Goal: Obtain resource: Obtain resource

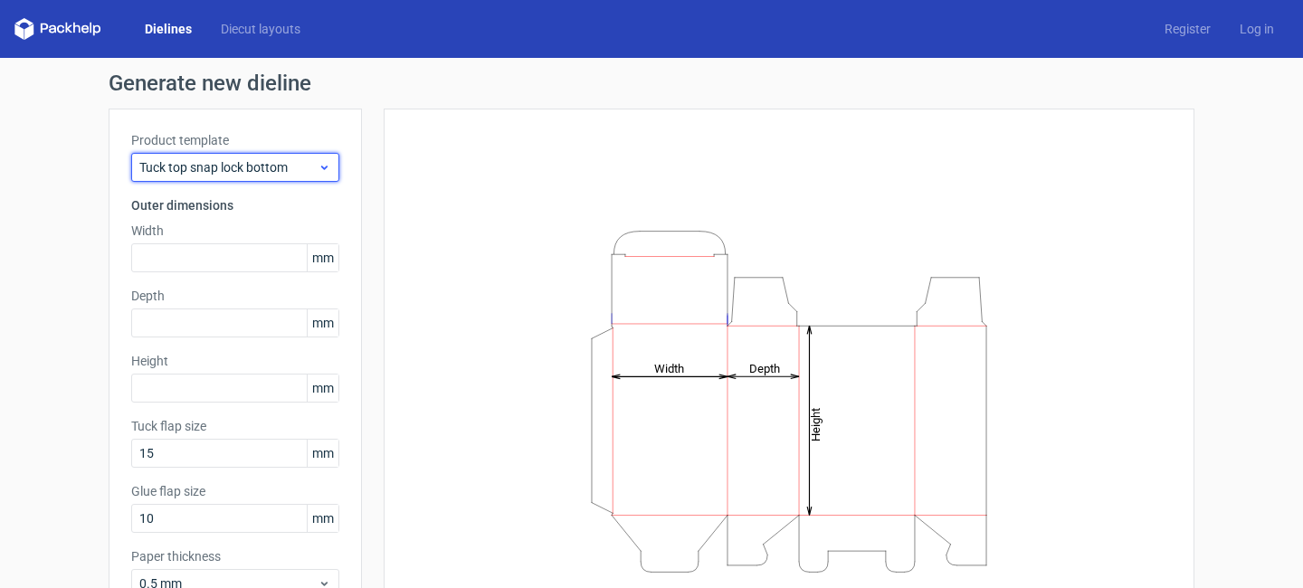
click at [236, 167] on span "Tuck top snap lock bottom" at bounding box center [228, 167] width 178 height 18
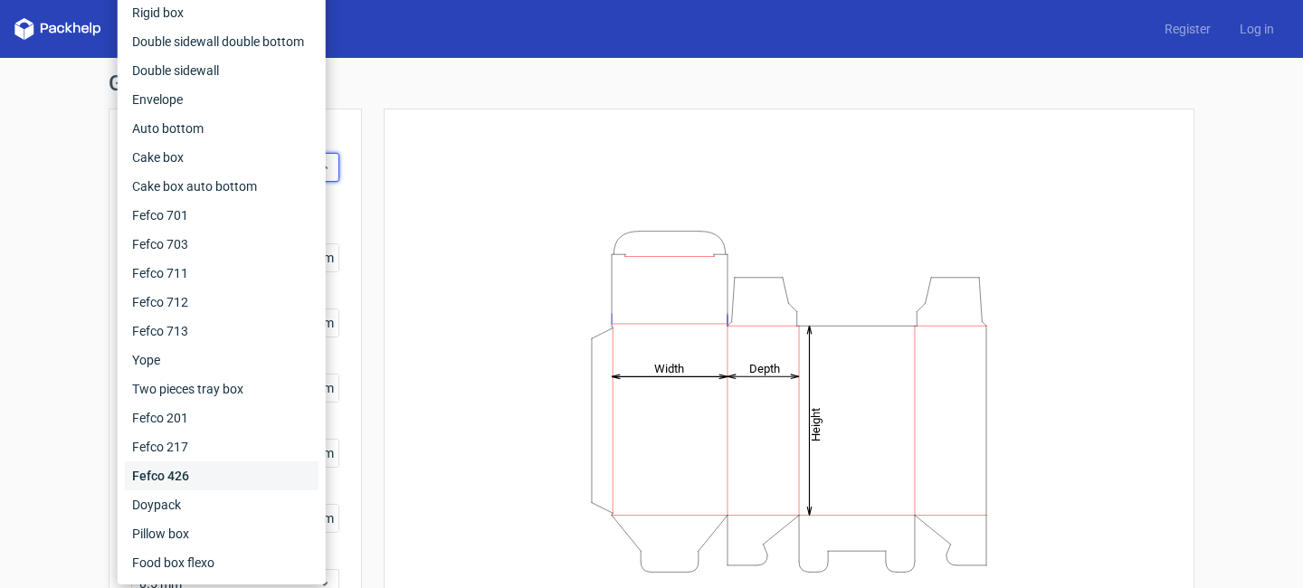
click at [185, 479] on div "Fefco 426" at bounding box center [222, 475] width 194 height 29
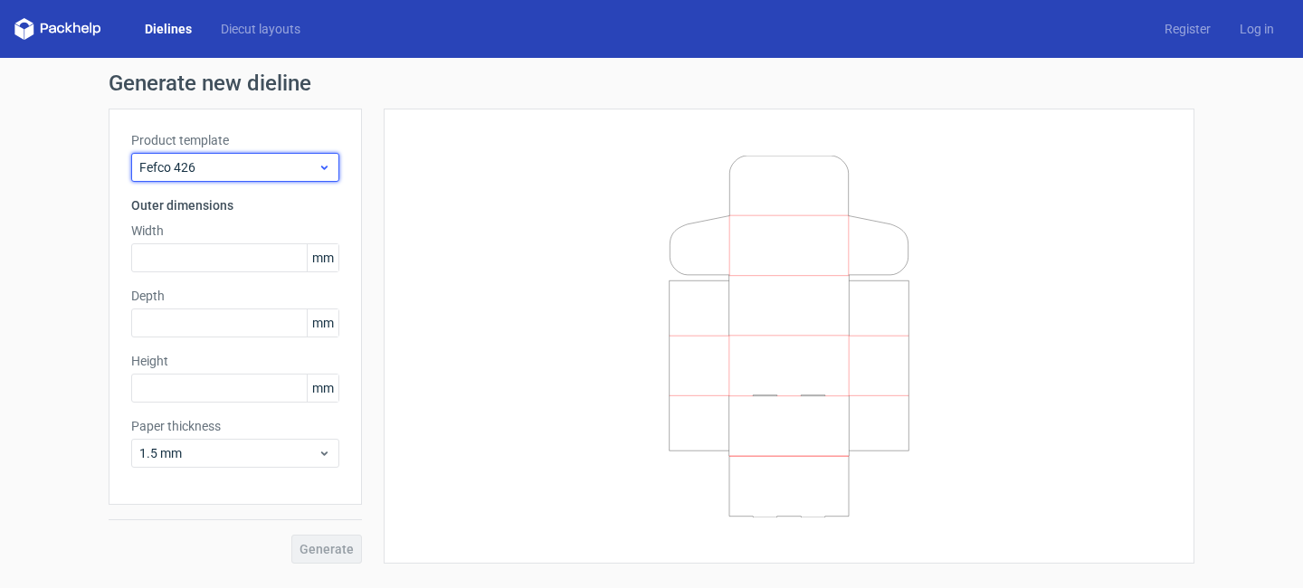
click at [328, 173] on icon at bounding box center [325, 167] width 14 height 14
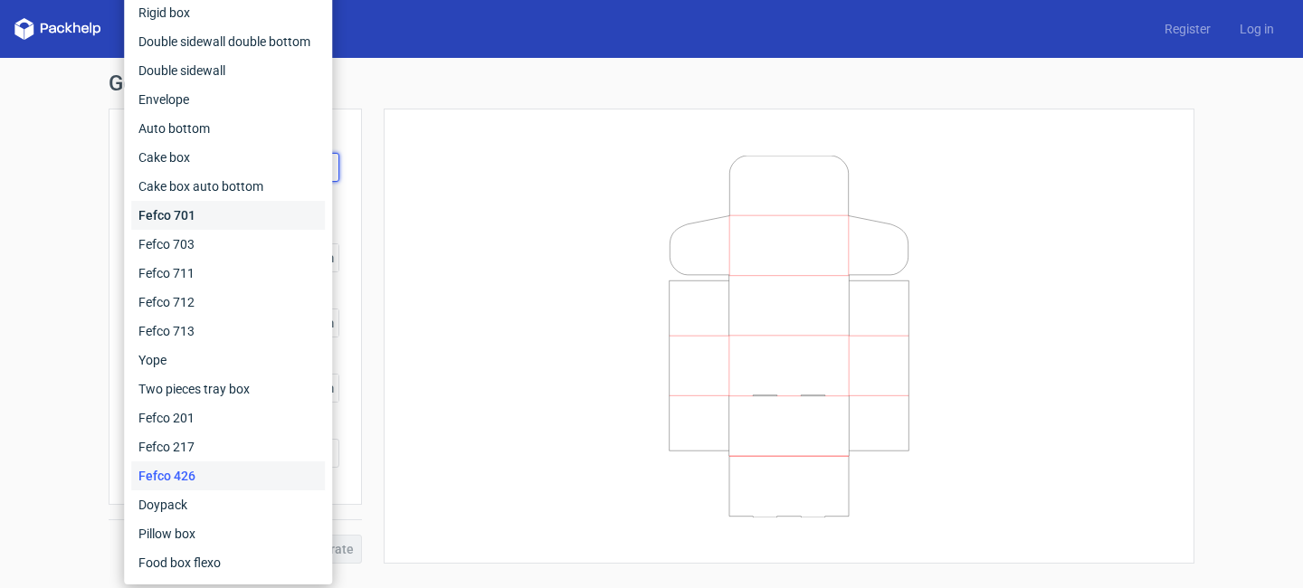
click at [195, 213] on div "Fefco 701" at bounding box center [228, 215] width 194 height 29
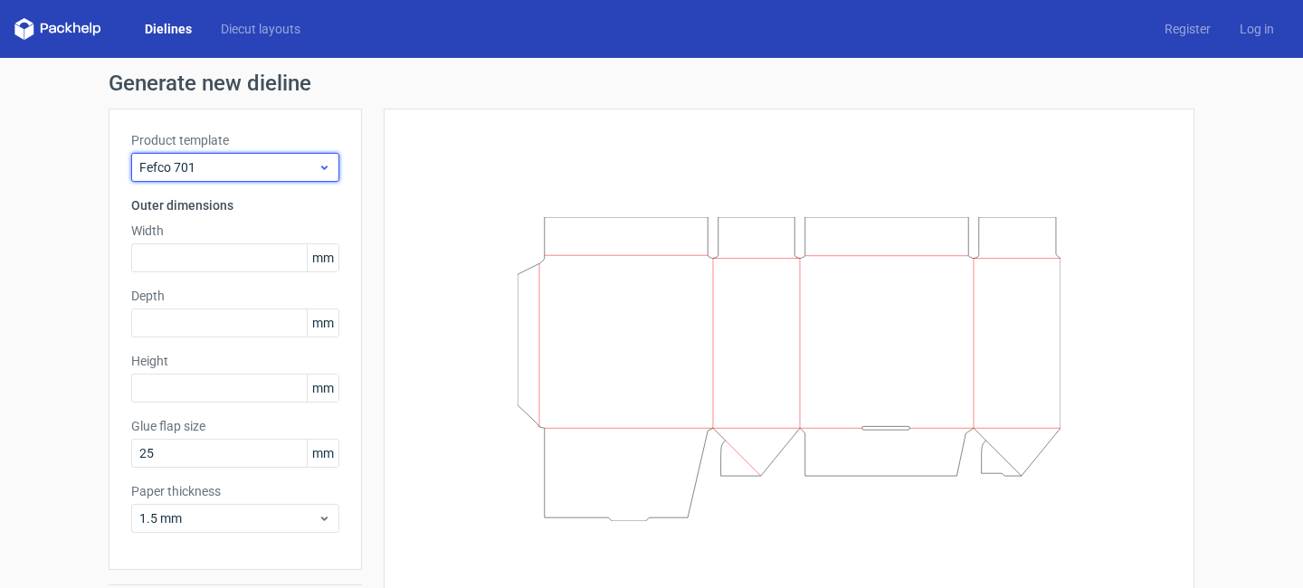
click at [223, 174] on span "Fefco 701" at bounding box center [228, 167] width 178 height 18
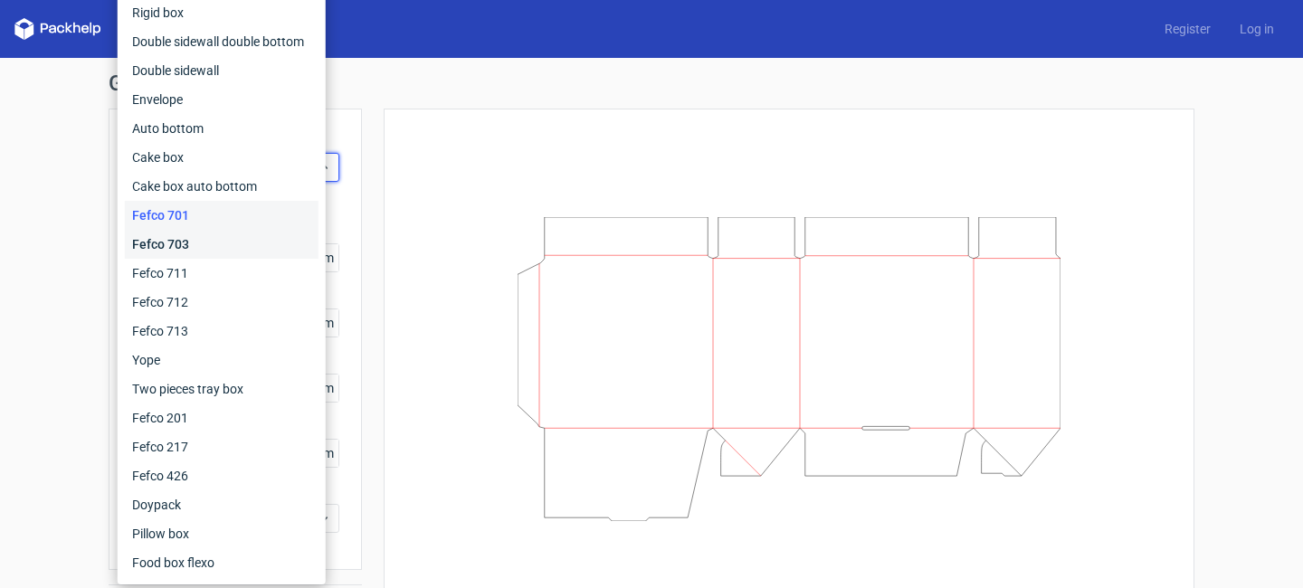
click at [214, 242] on div "Fefco 703" at bounding box center [222, 244] width 194 height 29
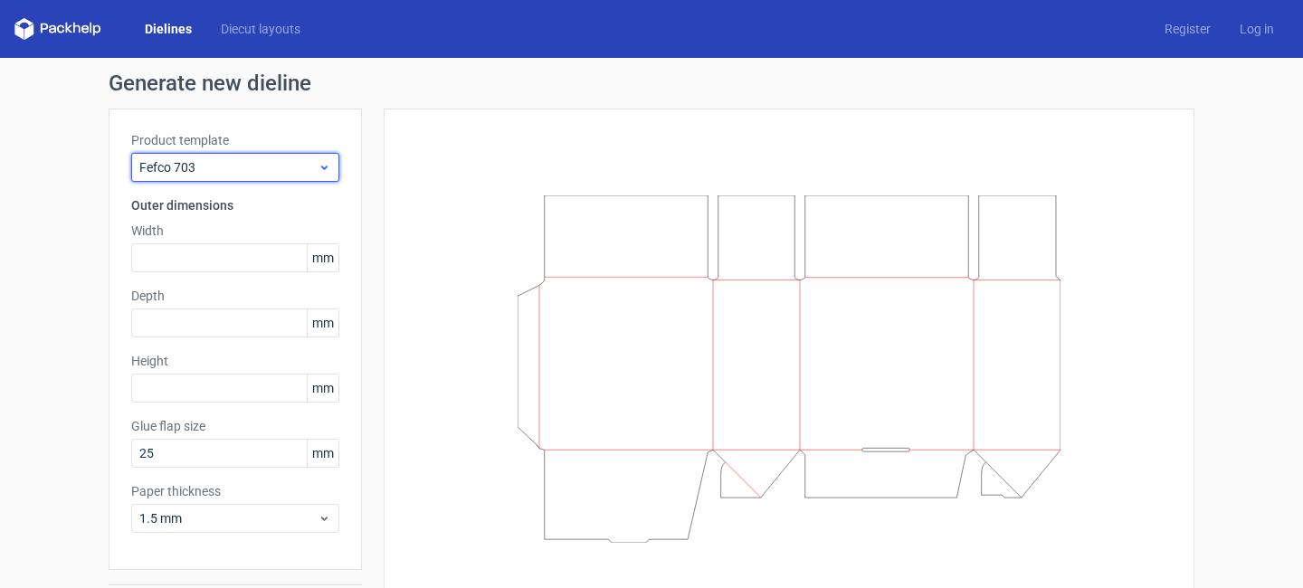
click at [224, 170] on span "Fefco 703" at bounding box center [228, 167] width 178 height 18
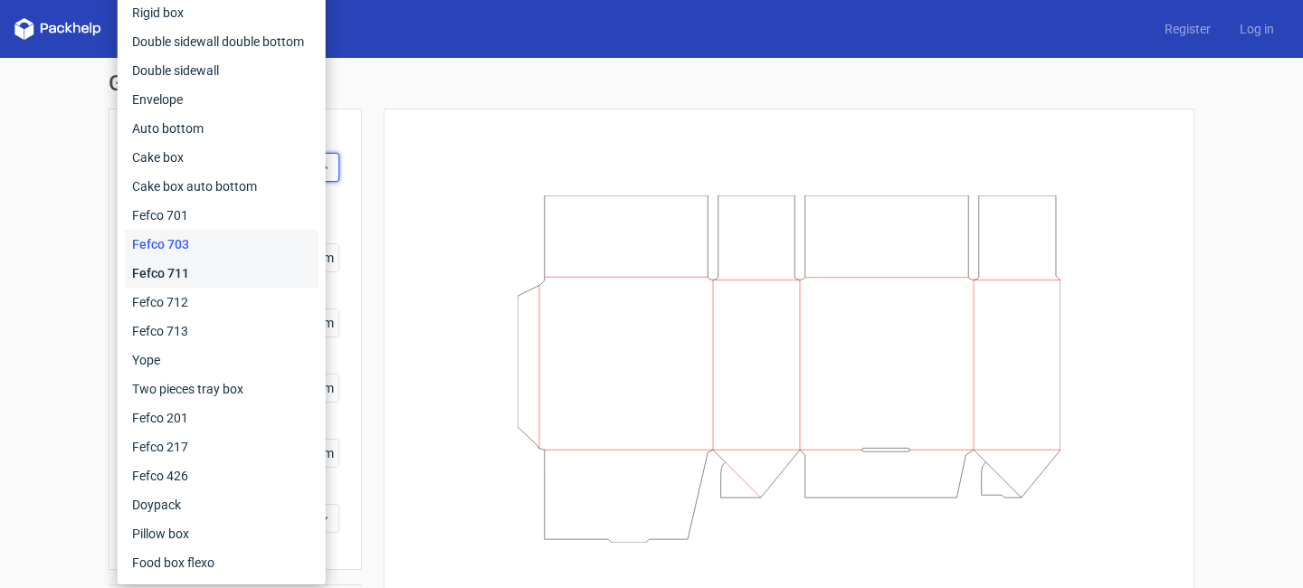
click at [219, 268] on div "Fefco 711" at bounding box center [222, 273] width 194 height 29
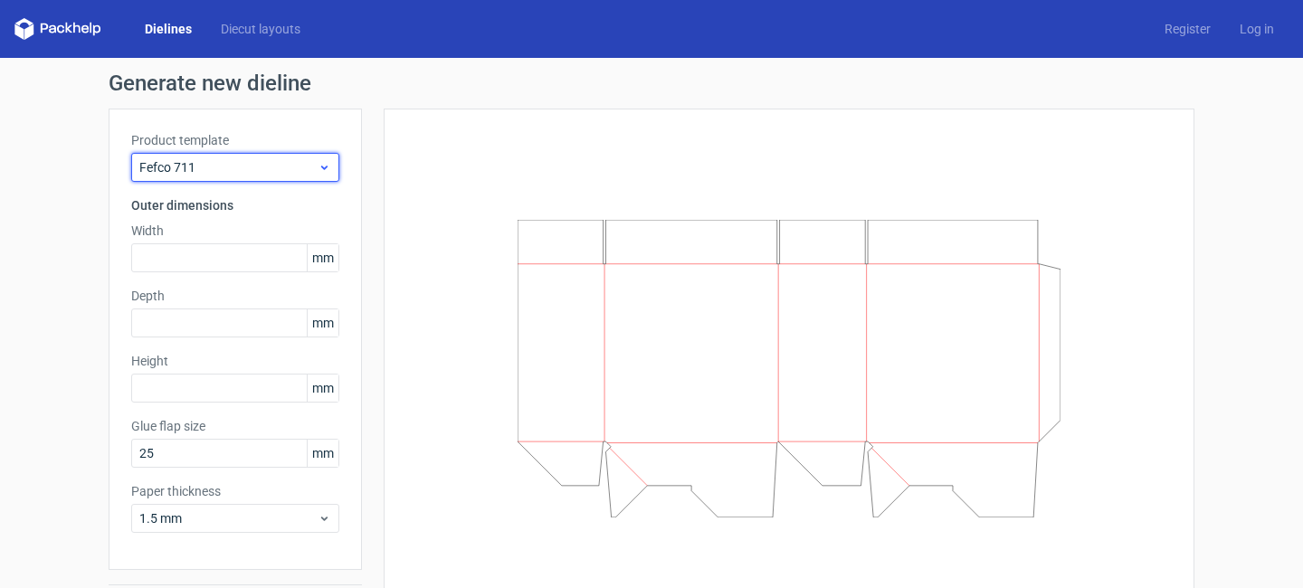
click at [252, 170] on span "Fefco 711" at bounding box center [228, 167] width 178 height 18
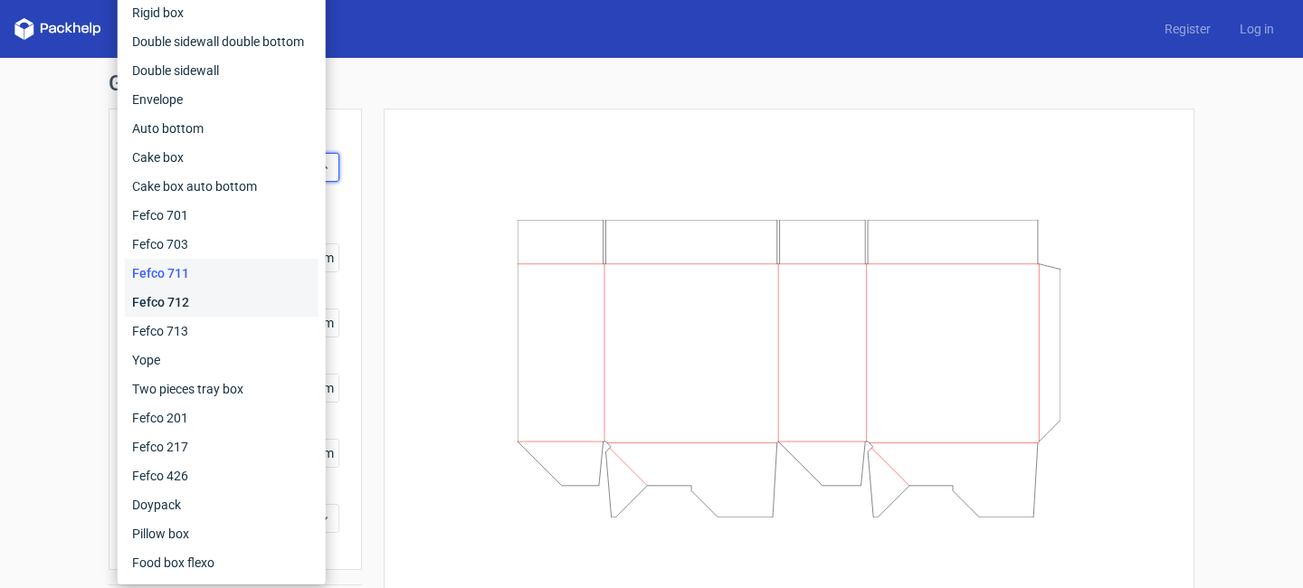
click at [231, 310] on div "Fefco 712" at bounding box center [222, 302] width 194 height 29
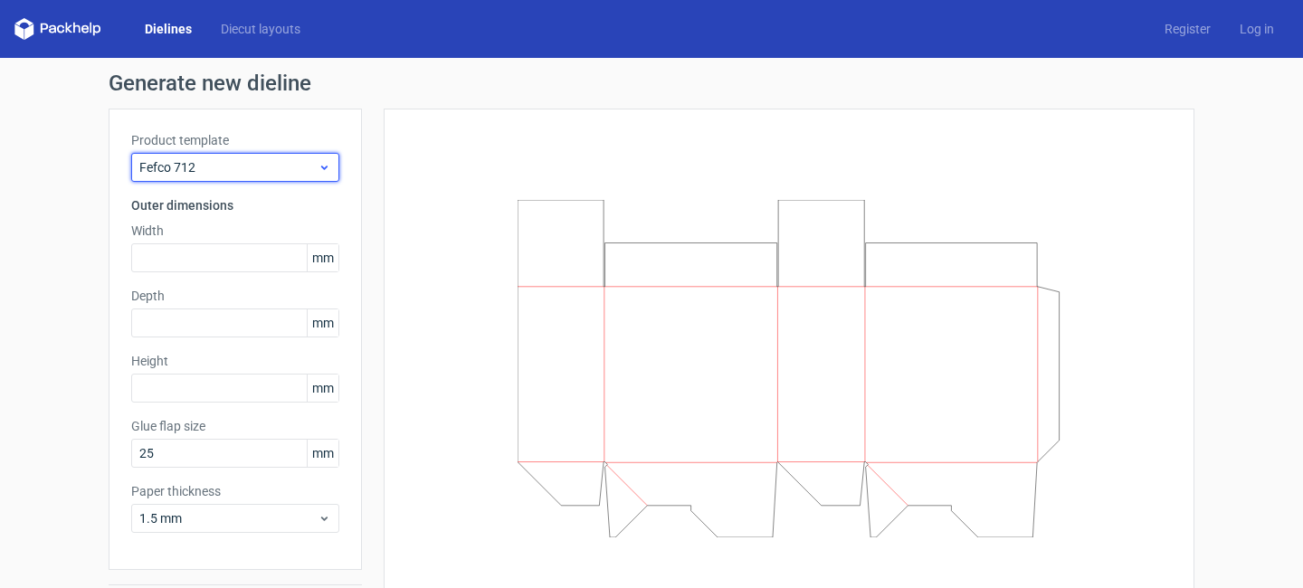
click at [248, 169] on span "Fefco 712" at bounding box center [228, 167] width 178 height 18
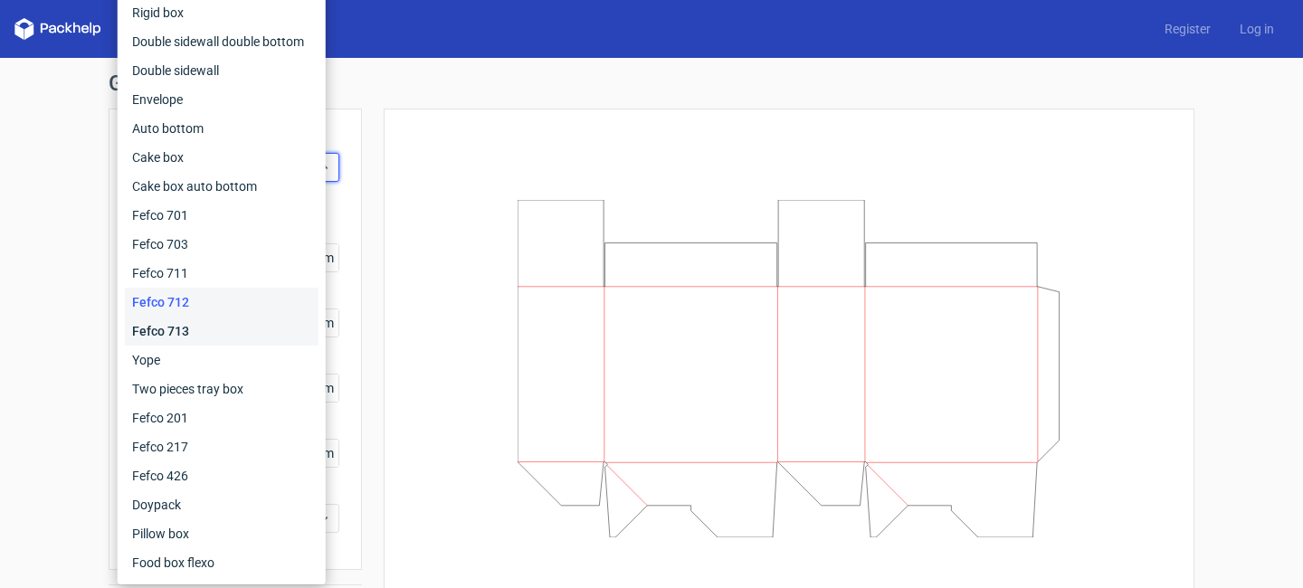
click at [224, 334] on div "Fefco 713" at bounding box center [222, 331] width 194 height 29
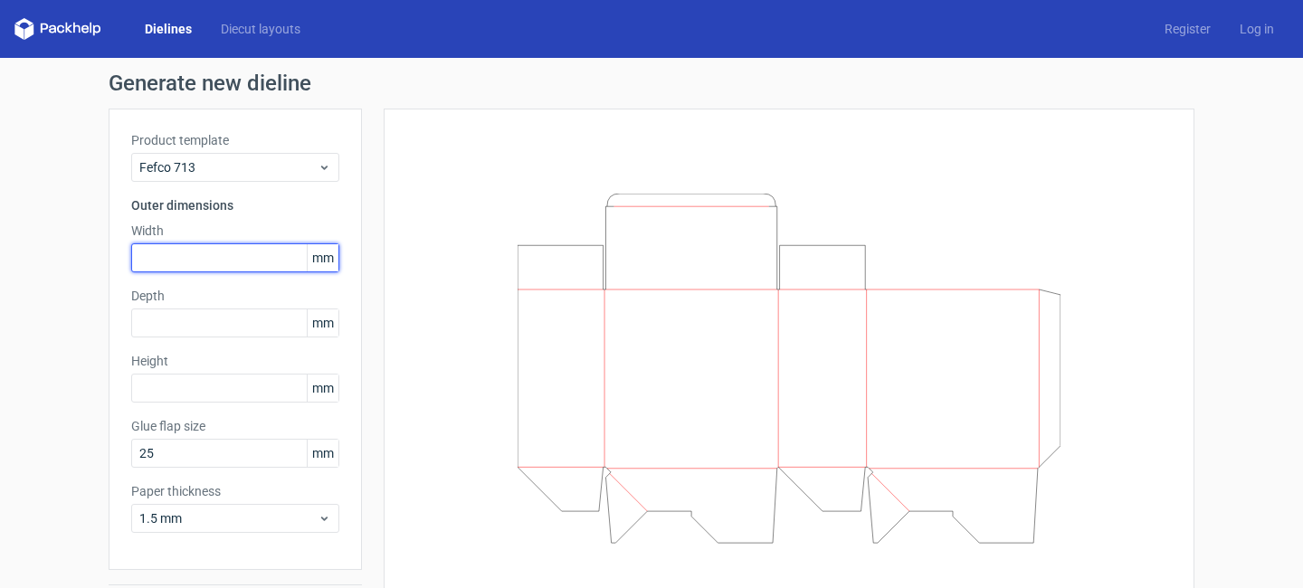
click at [197, 261] on input "text" at bounding box center [235, 257] width 208 height 29
type input "155"
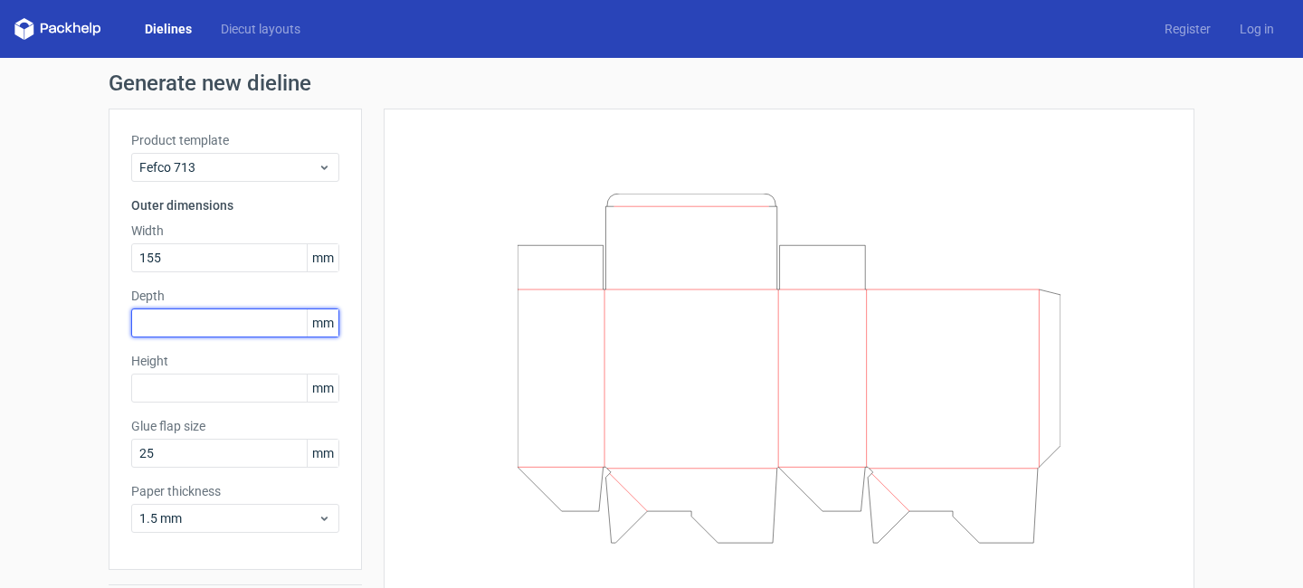
click at [213, 333] on input "text" at bounding box center [235, 323] width 208 height 29
type input "125"
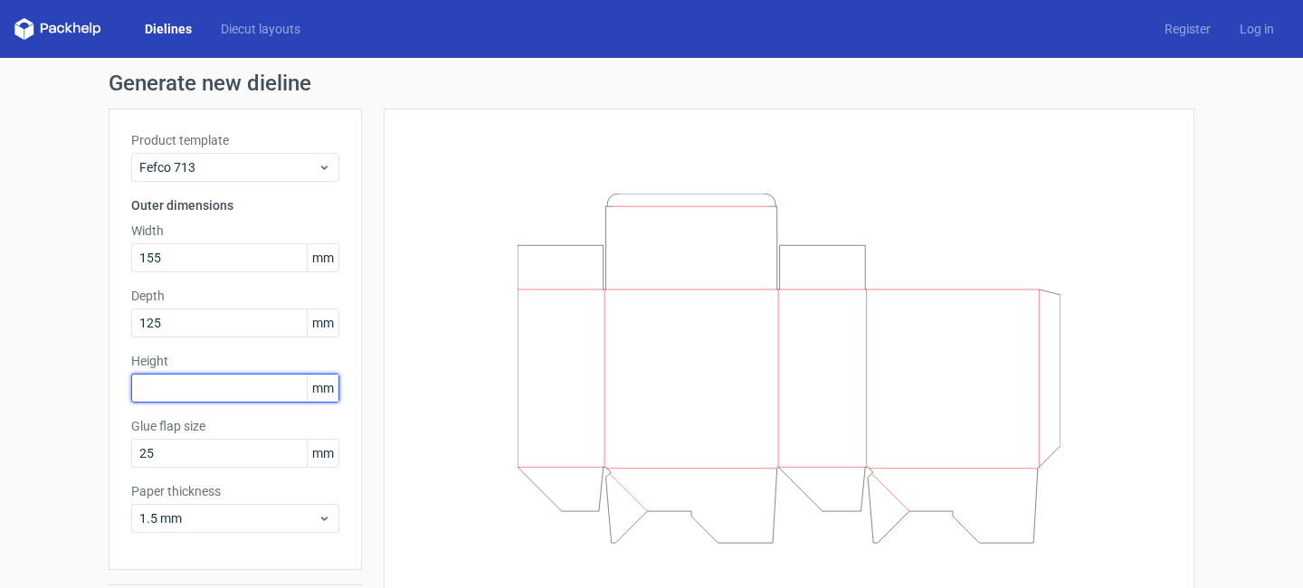
click at [217, 402] on input "text" at bounding box center [235, 388] width 208 height 29
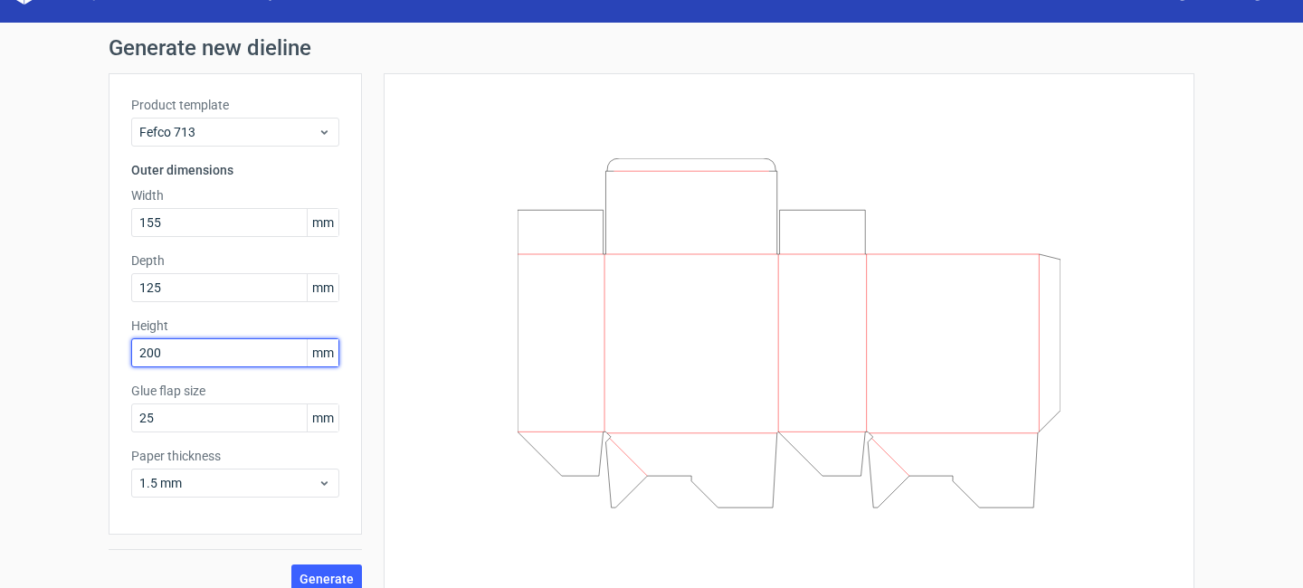
scroll to position [54, 0]
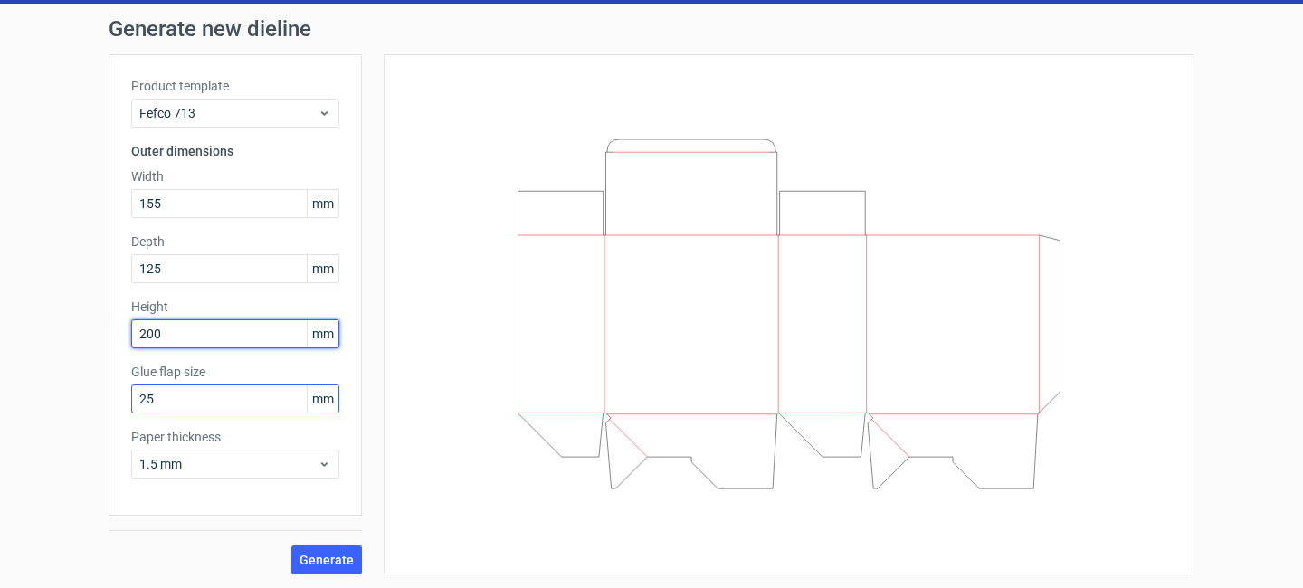
type input "200"
drag, startPoint x: 228, startPoint y: 404, endPoint x: 56, endPoint y: 395, distance: 172.1
click at [56, 395] on div "Generate new dieline Product template Fefco 713 Outer dimensions Width 155 mm D…" at bounding box center [651, 296] width 1303 height 585
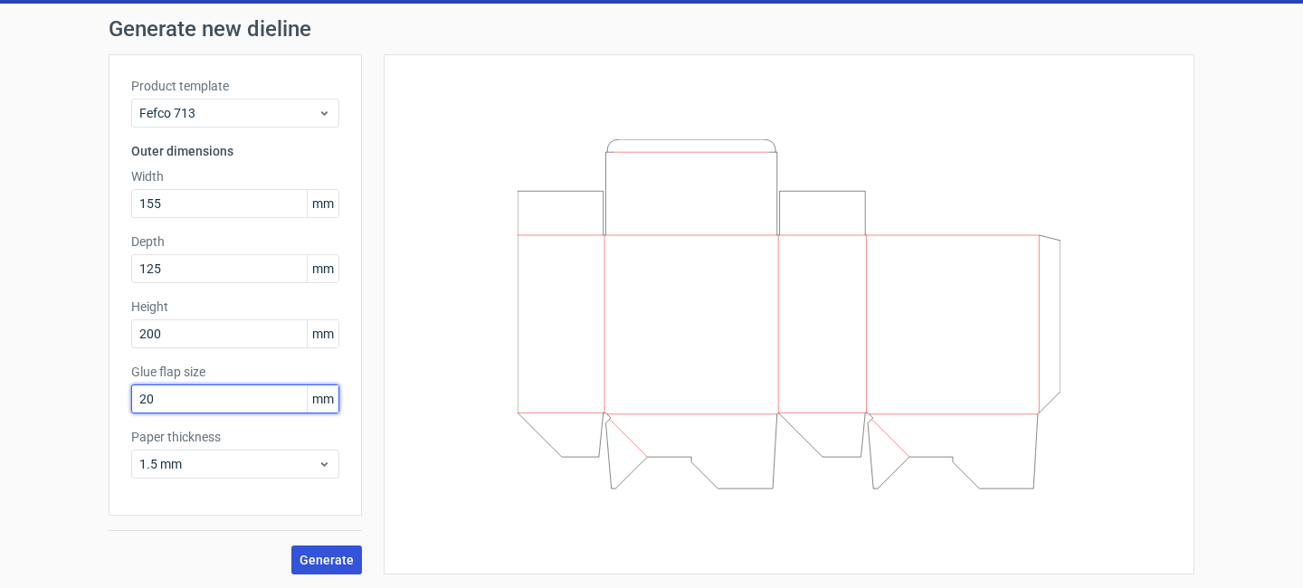
type input "20"
click at [325, 561] on span "Generate" at bounding box center [326, 560] width 54 height 13
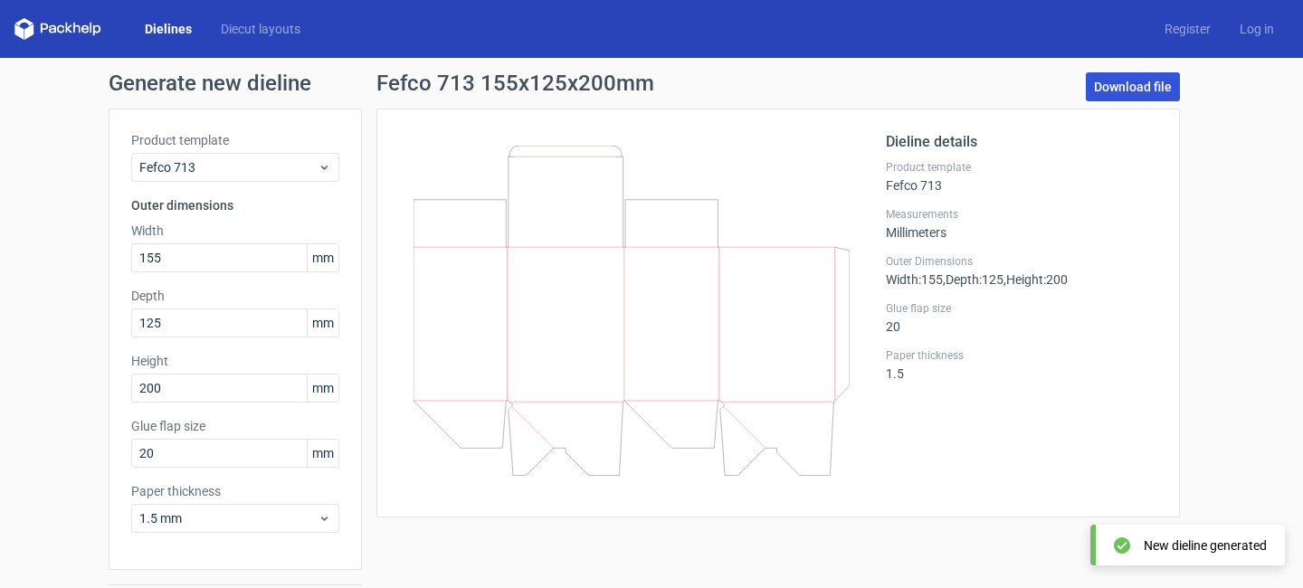
click at [1156, 80] on link "Download file" at bounding box center [1133, 86] width 94 height 29
